Goal: Communication & Community: Share content

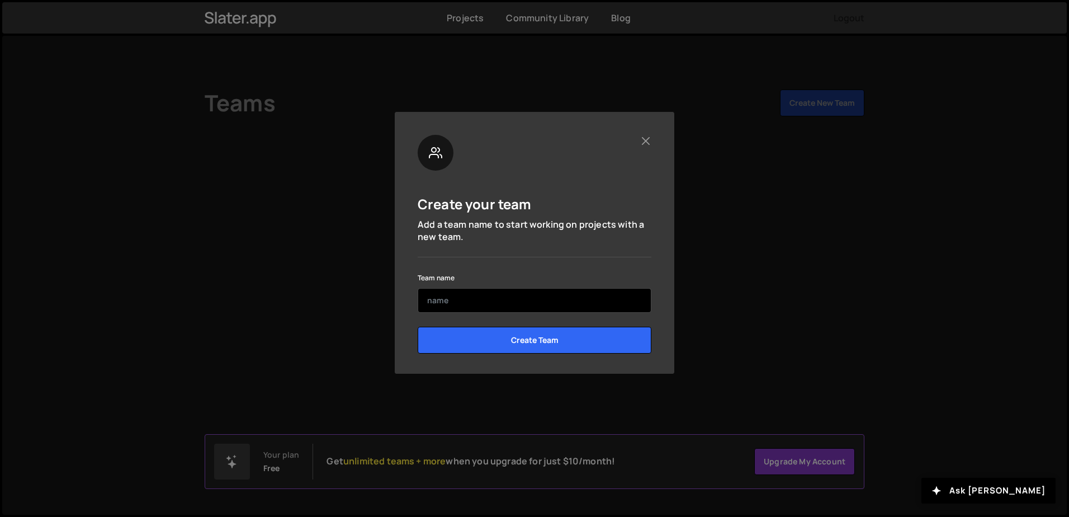
click at [536, 304] on input "text" at bounding box center [535, 300] width 234 height 25
type input "fleur"
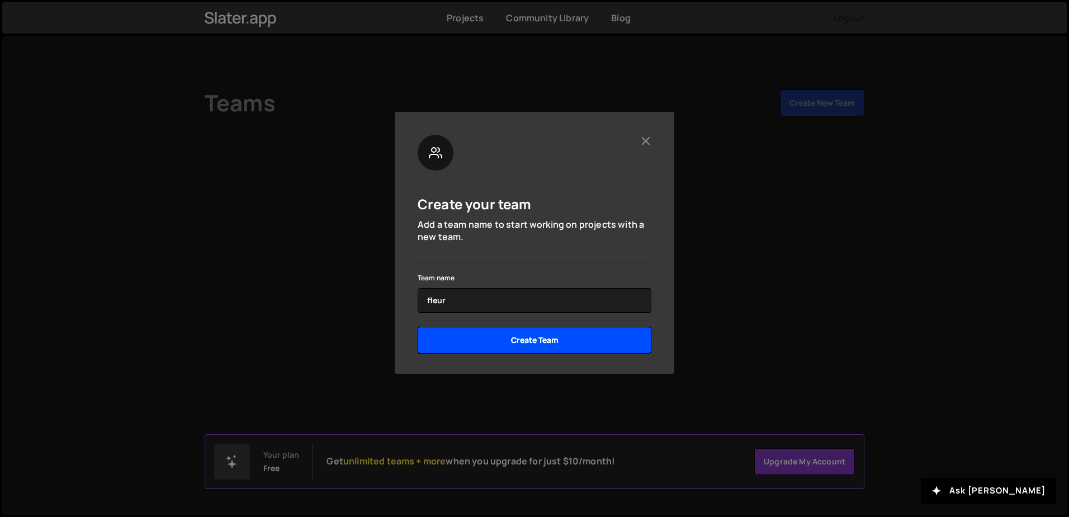
click at [527, 333] on input "Create Team" at bounding box center [535, 340] width 234 height 27
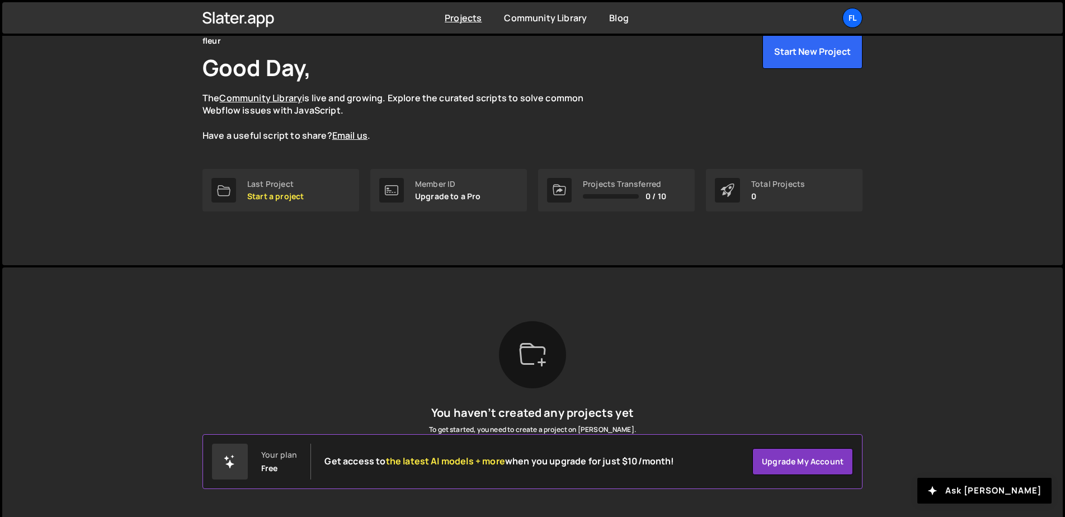
scroll to position [56, 0]
click at [529, 10] on div "Projects Community Library Blog fl Projects Your Teams Account Upgrade Logout" at bounding box center [532, 17] width 693 height 31
click at [528, 18] on link "Community Library" at bounding box center [545, 18] width 83 height 12
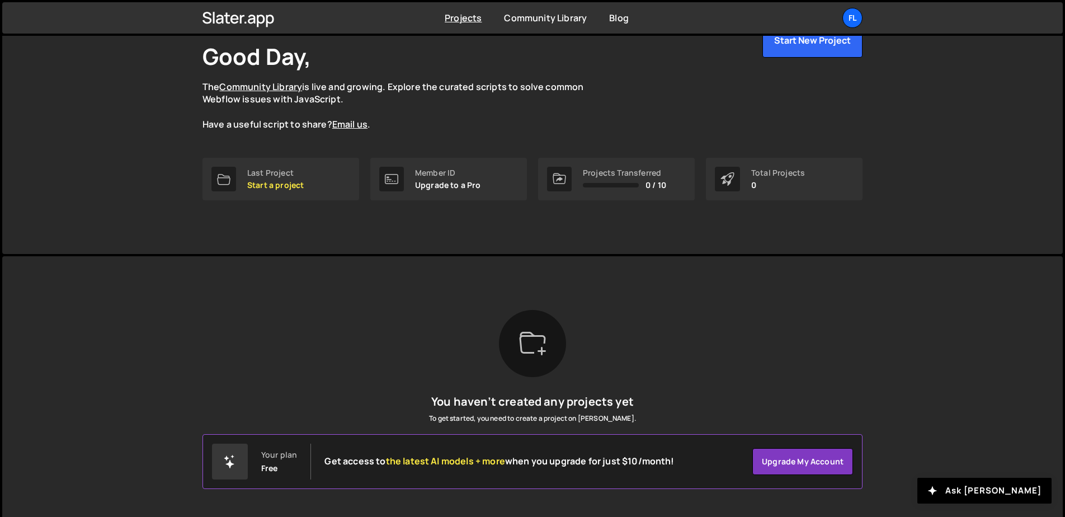
scroll to position [83, 0]
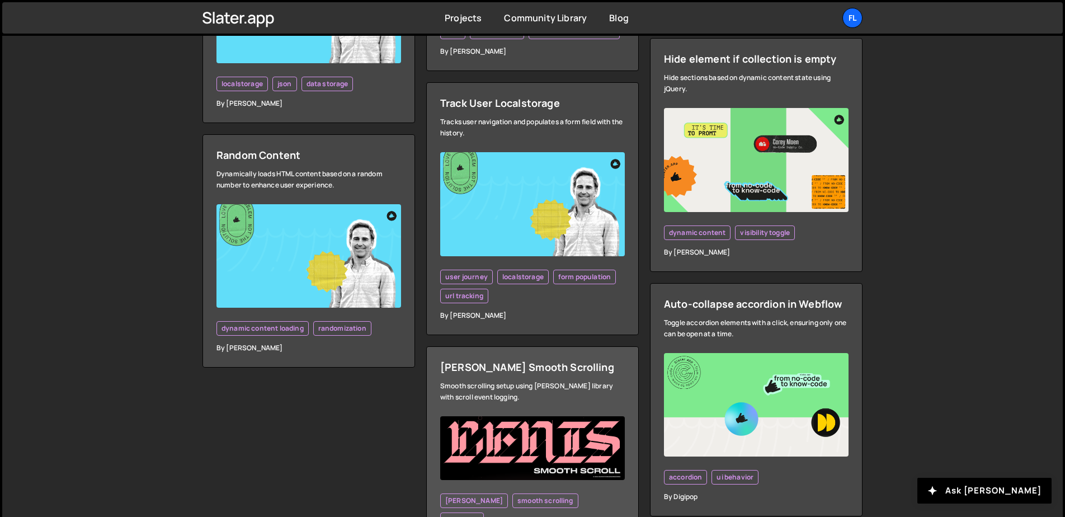
scroll to position [3126, 0]
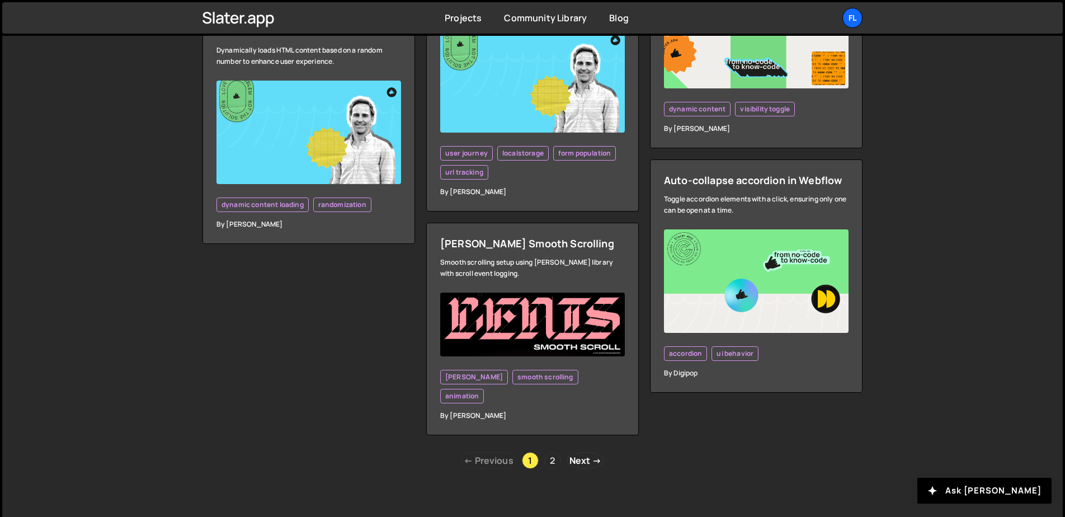
click at [550, 453] on link "2" at bounding box center [552, 460] width 17 height 17
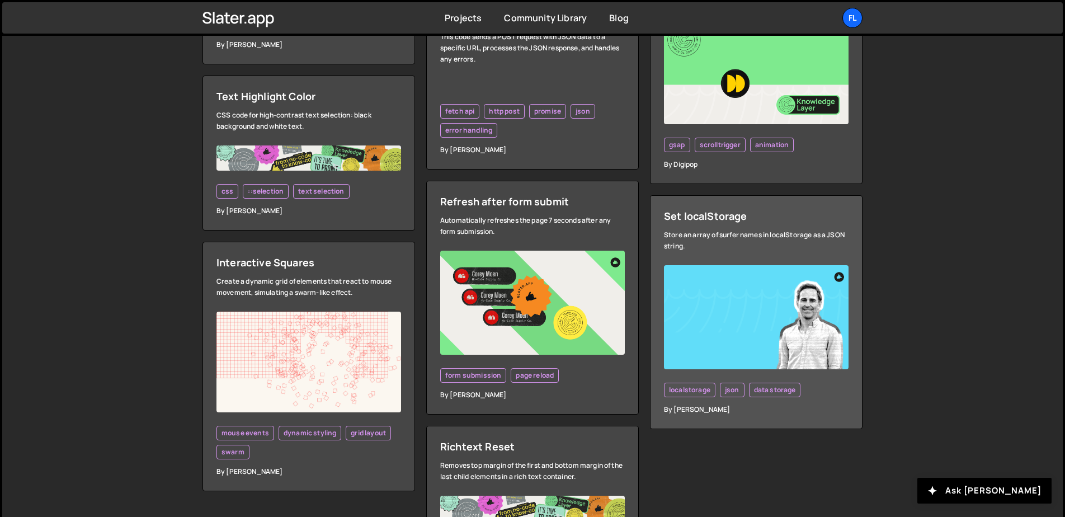
scroll to position [1336, 0]
